Goal: Find specific page/section: Find specific page/section

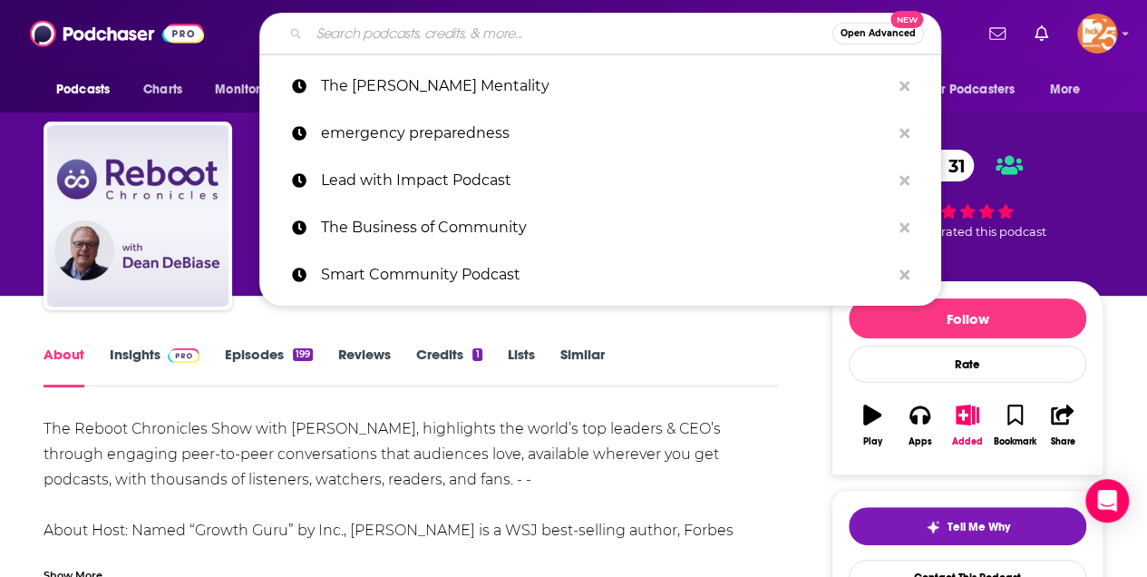
click at [341, 37] on input "Search podcasts, credits, & more..." at bounding box center [570, 33] width 523 height 29
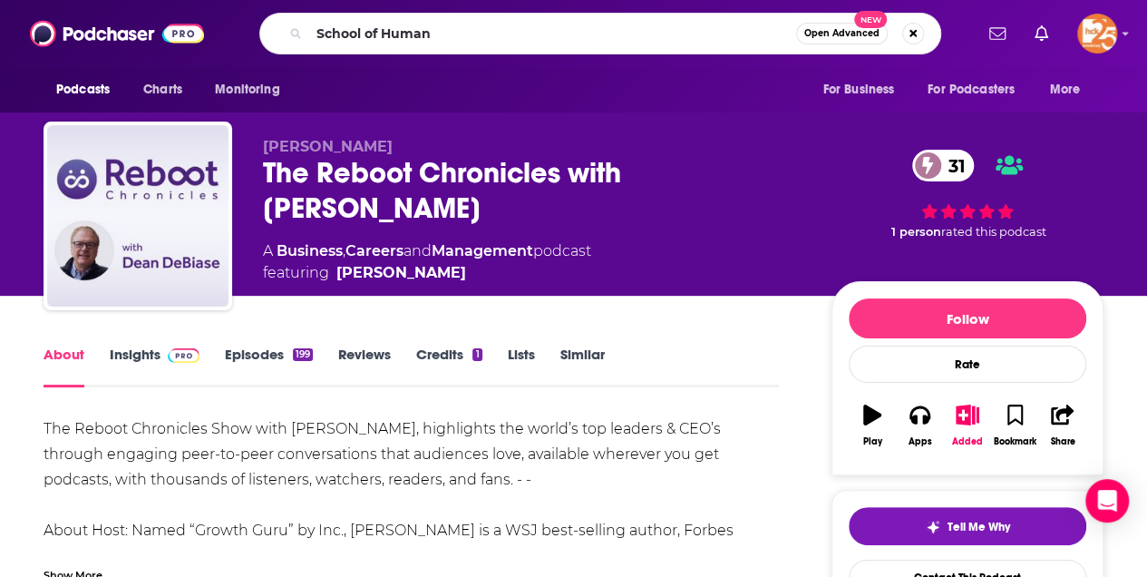
type input "School of Humans"
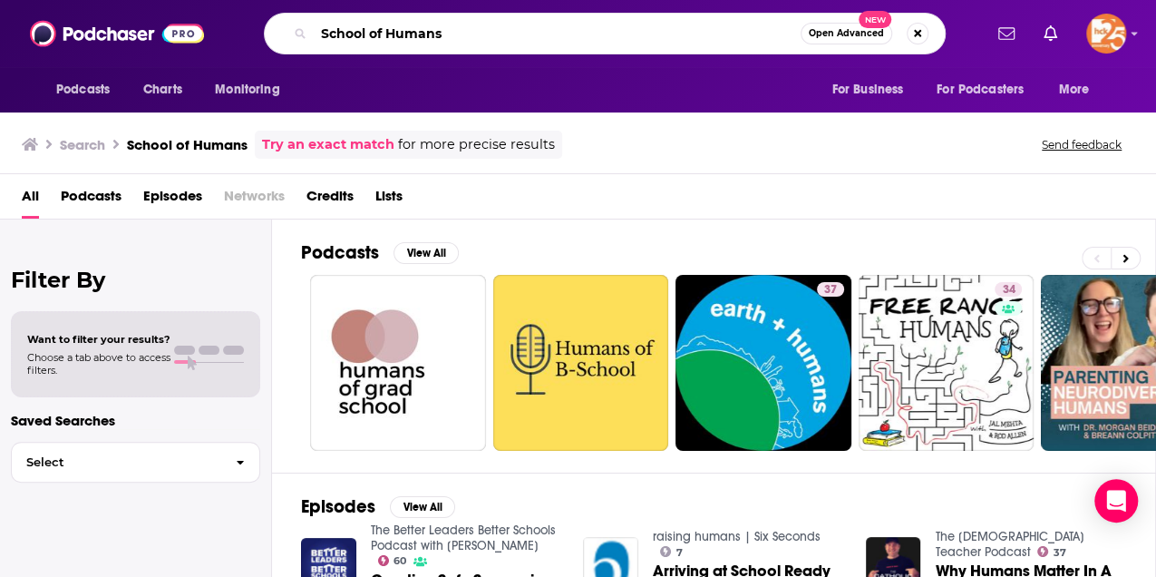
click at [461, 35] on input "School of Humans" at bounding box center [557, 33] width 487 height 29
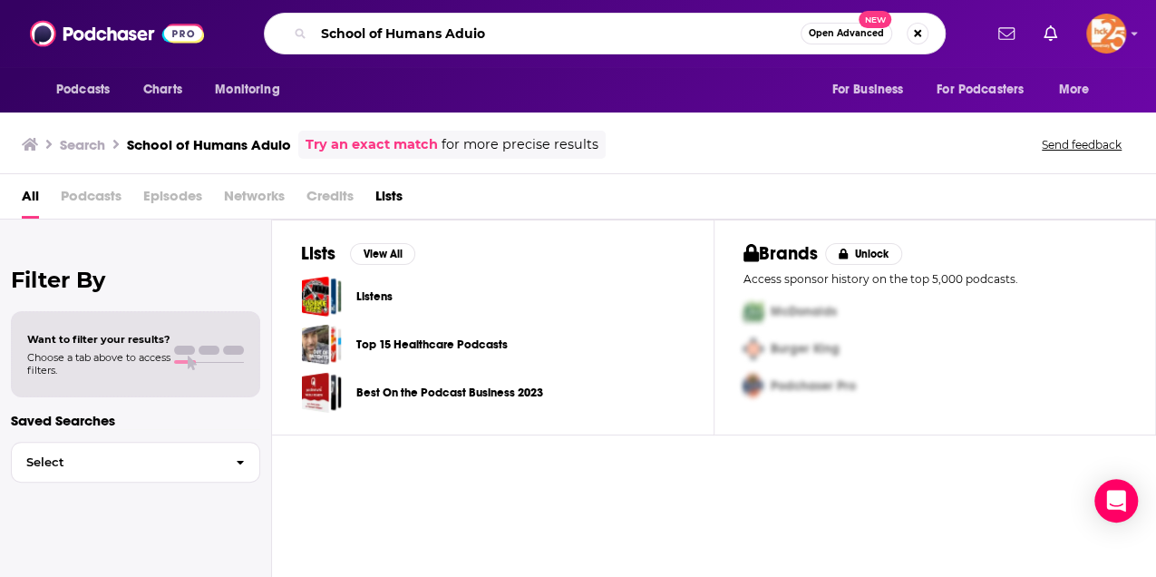
drag, startPoint x: 454, startPoint y: 34, endPoint x: 551, endPoint y: 28, distance: 97.2
click at [551, 28] on input "School of Humans Aduio" at bounding box center [557, 33] width 487 height 29
type input "School of Humans Audio"
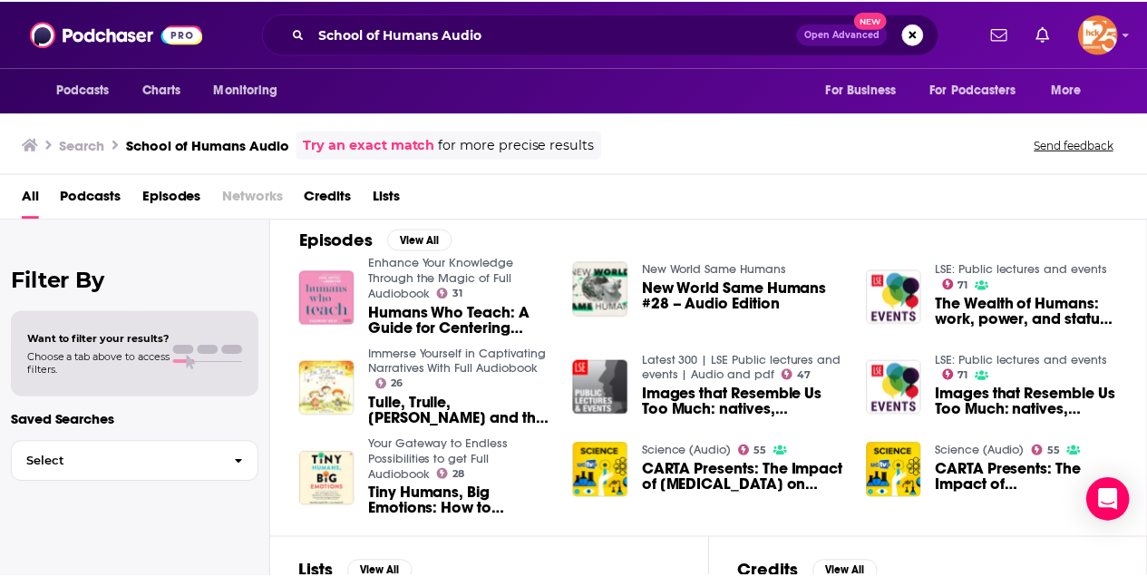
scroll to position [241, 0]
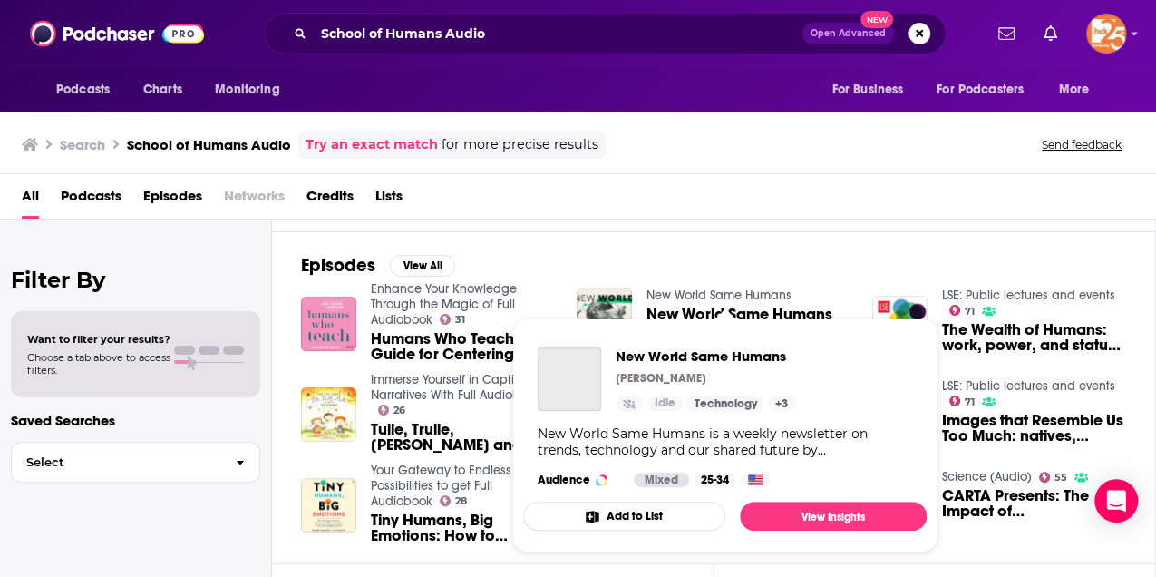
click at [677, 291] on link "New World Same Humans" at bounding box center [718, 294] width 145 height 15
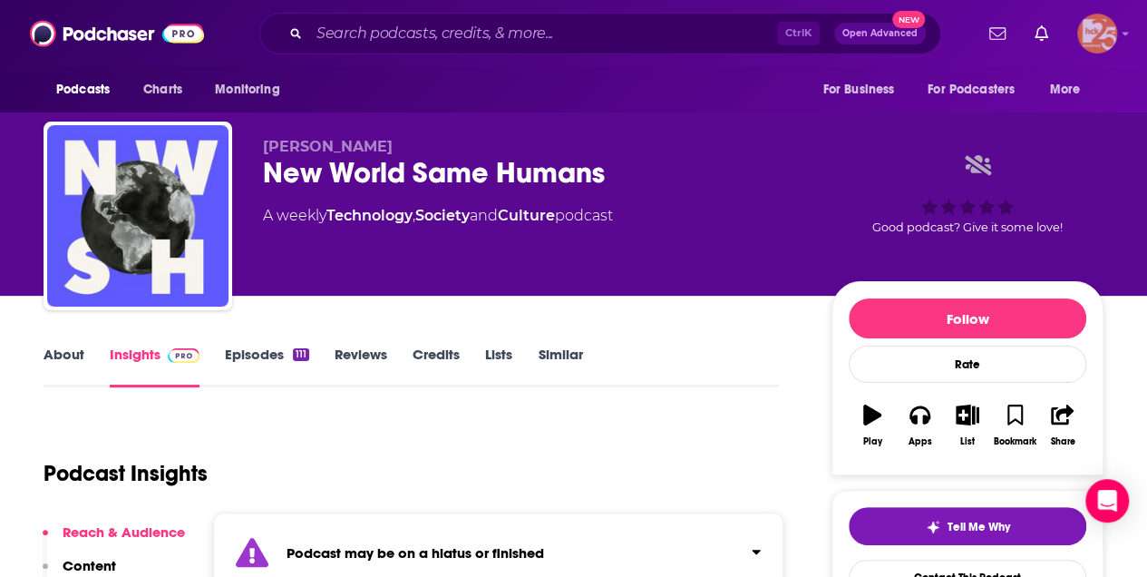
click at [1097, 34] on img "Logged in as kerrifulks" at bounding box center [1097, 34] width 40 height 40
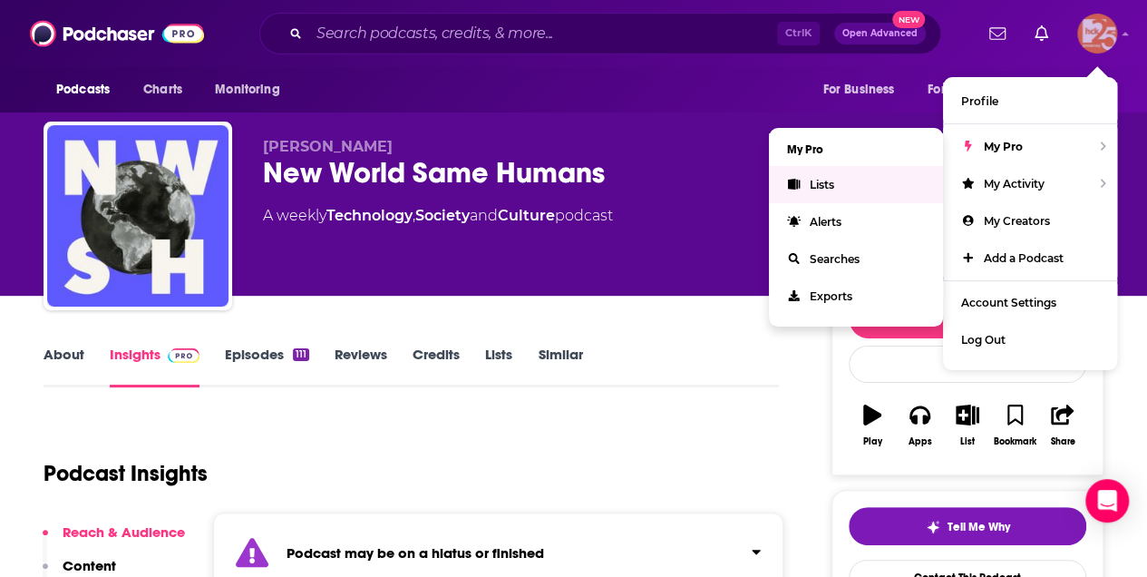
click at [836, 185] on link "Lists" at bounding box center [856, 184] width 174 height 37
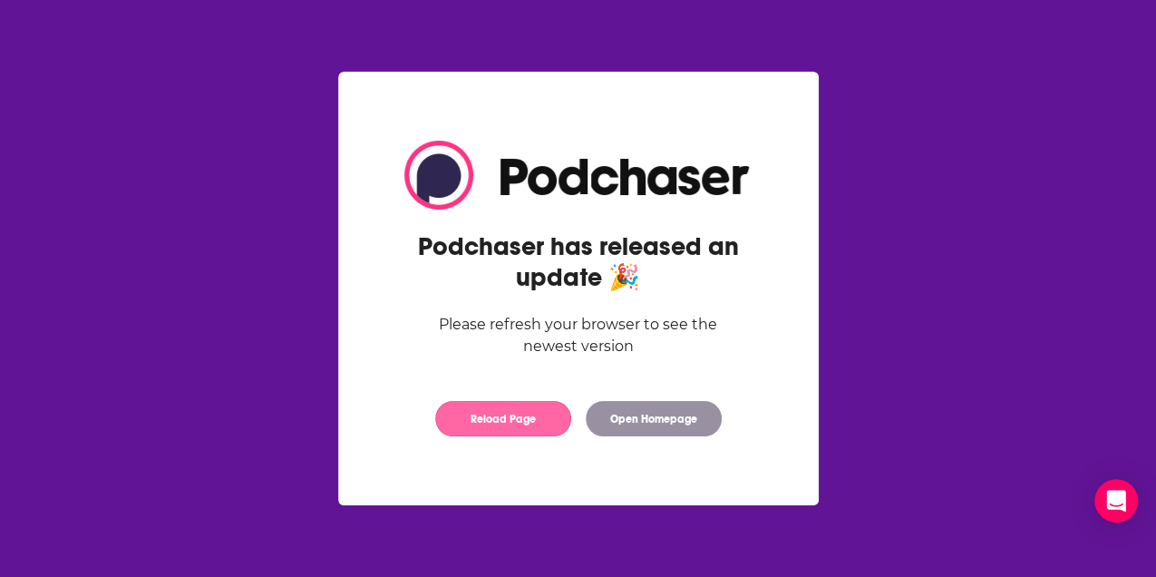
click at [519, 411] on button "Reload Page" at bounding box center [503, 418] width 136 height 35
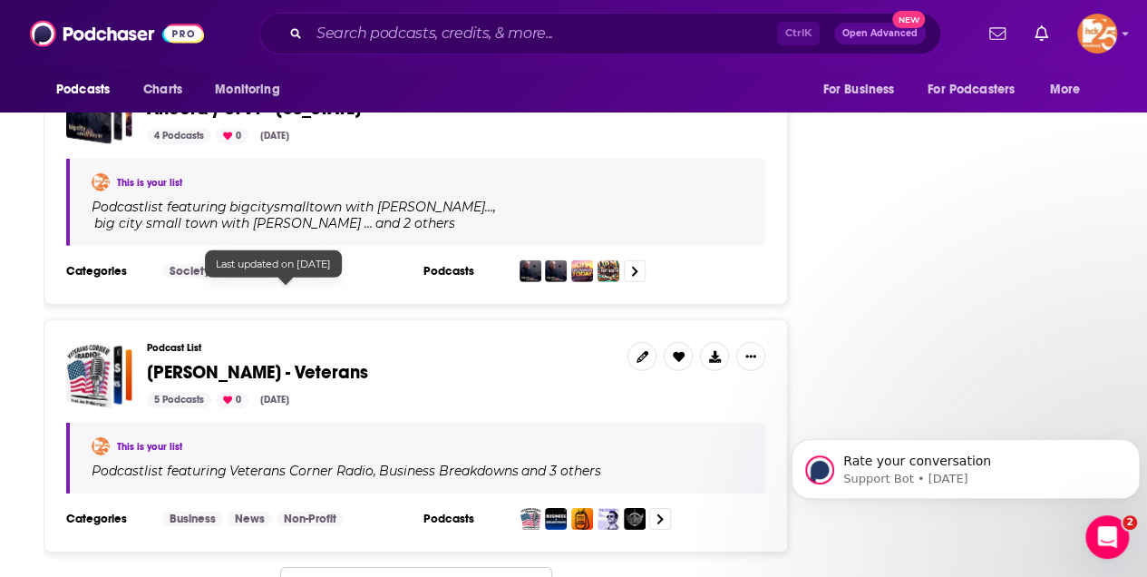
scroll to position [6069, 0]
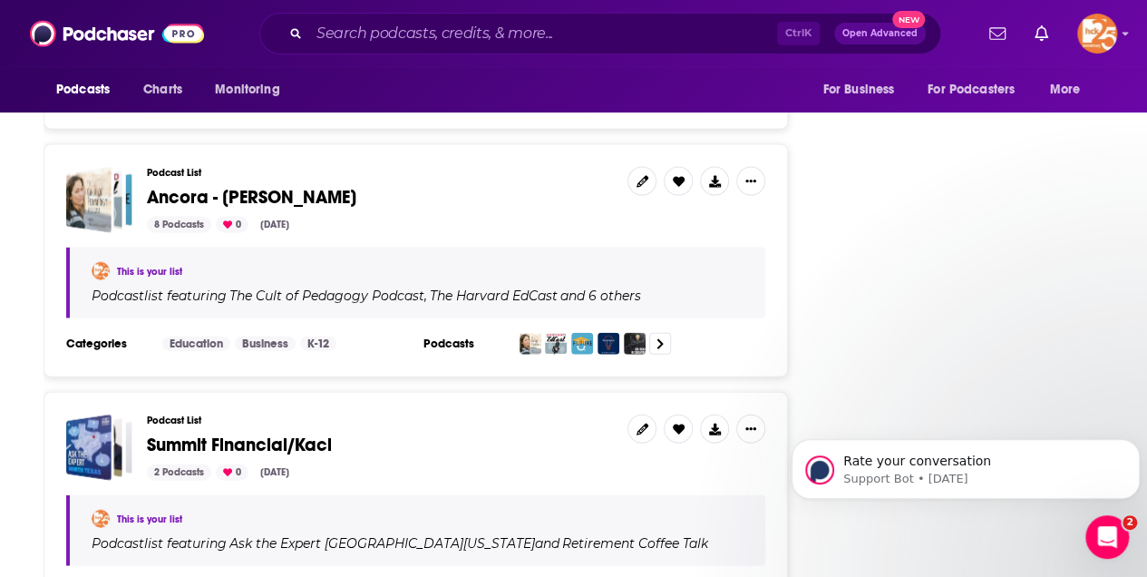
scroll to position [12215, 0]
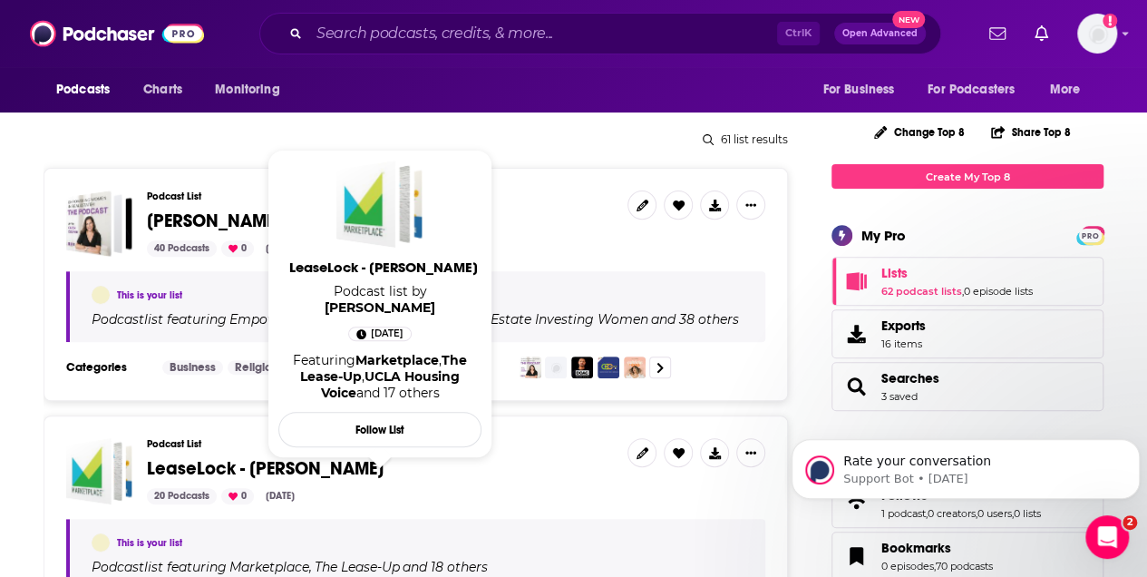
scroll to position [60, 0]
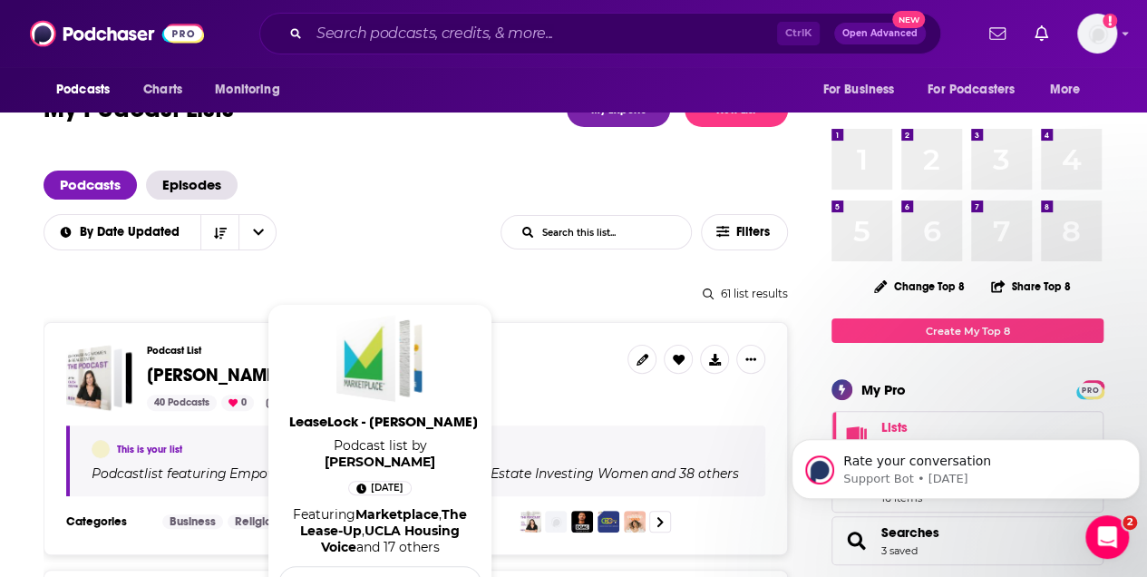
click at [602, 230] on input "List Search Input" at bounding box center [595, 232] width 189 height 33
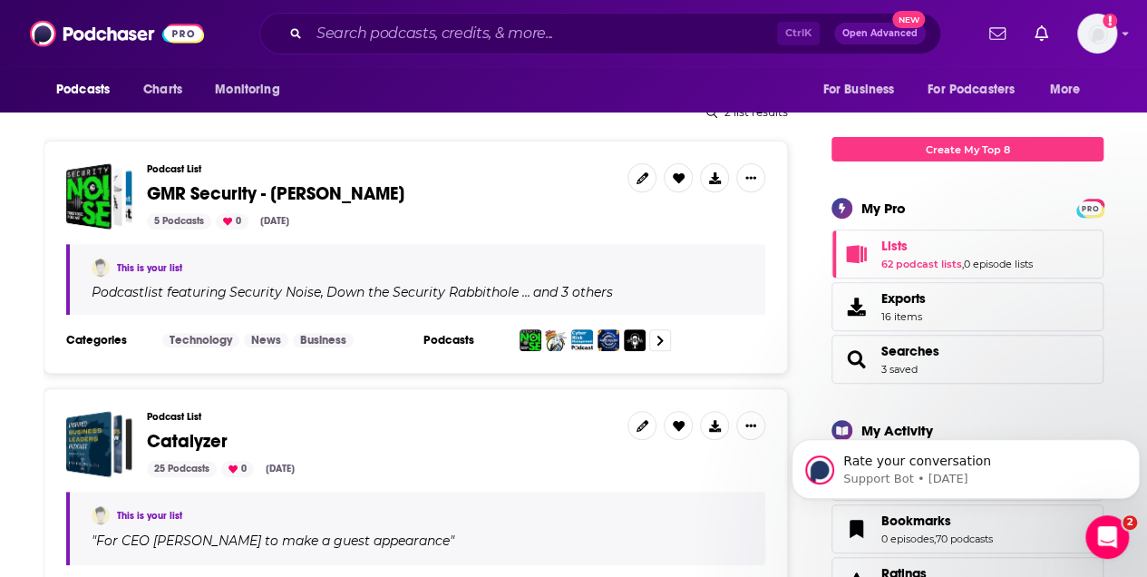
scroll to position [0, 0]
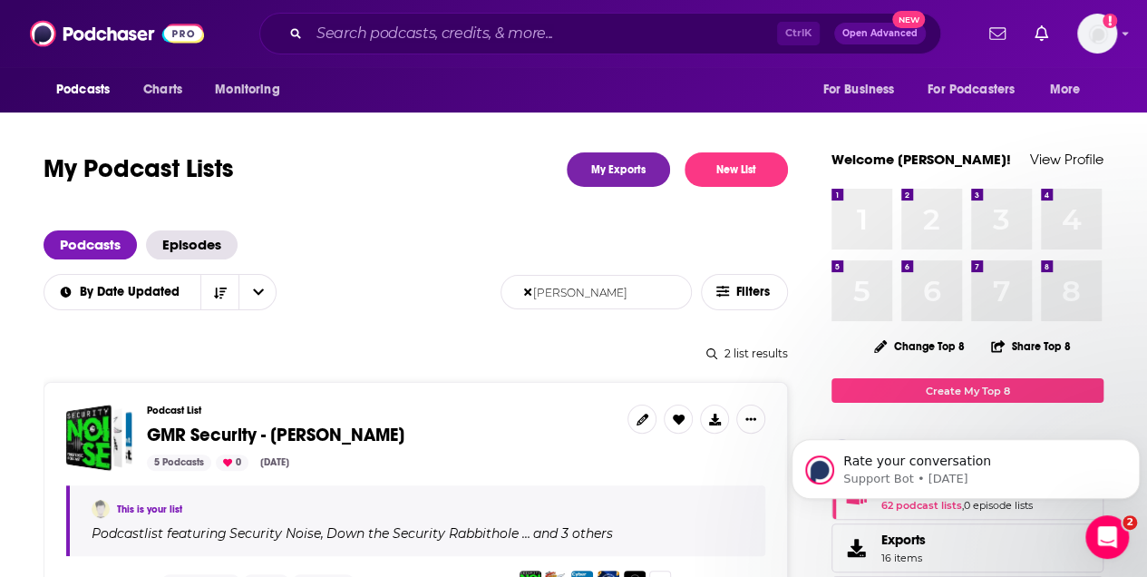
drag, startPoint x: 591, startPoint y: 296, endPoint x: 524, endPoint y: 290, distance: 67.3
click at [524, 291] on input "Steve" at bounding box center [595, 292] width 189 height 33
type input "Garfield"
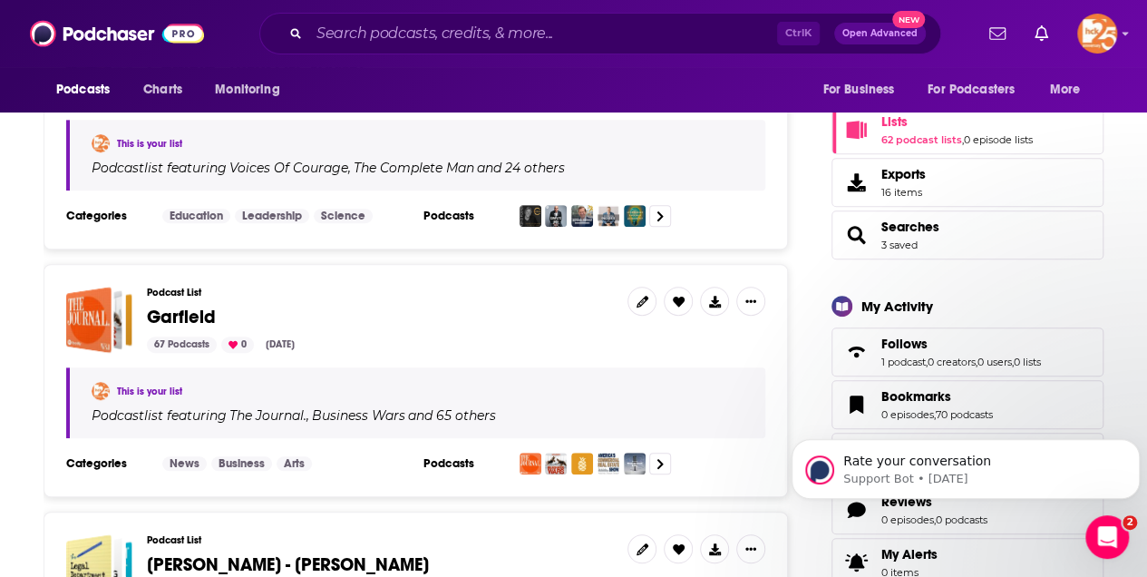
scroll to position [363, 0]
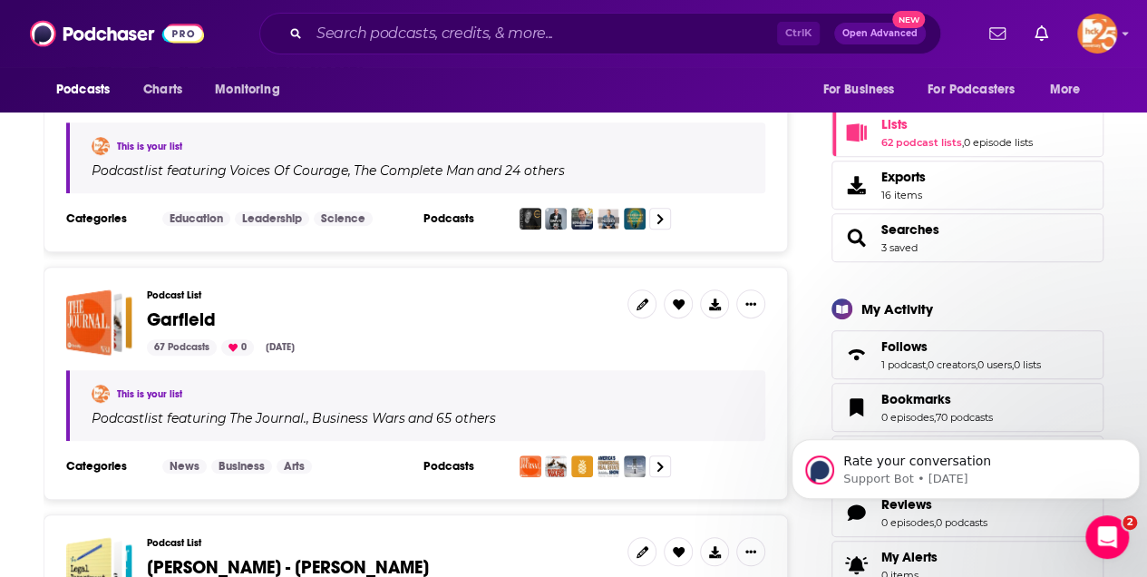
click at [184, 324] on span "Garfield" at bounding box center [181, 319] width 69 height 23
